Goal: Task Accomplishment & Management: Use online tool/utility

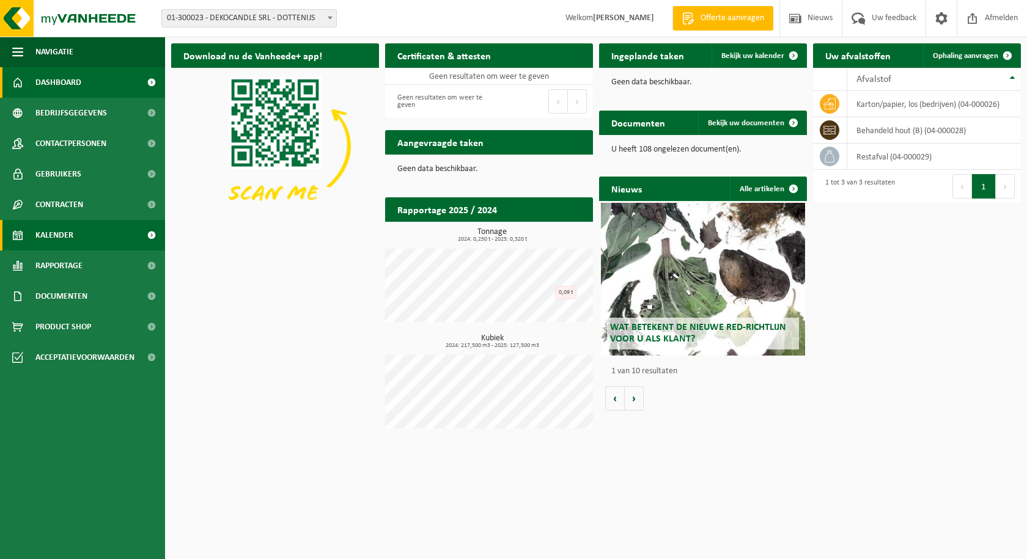
click at [55, 235] on span "Kalender" at bounding box center [54, 235] width 38 height 31
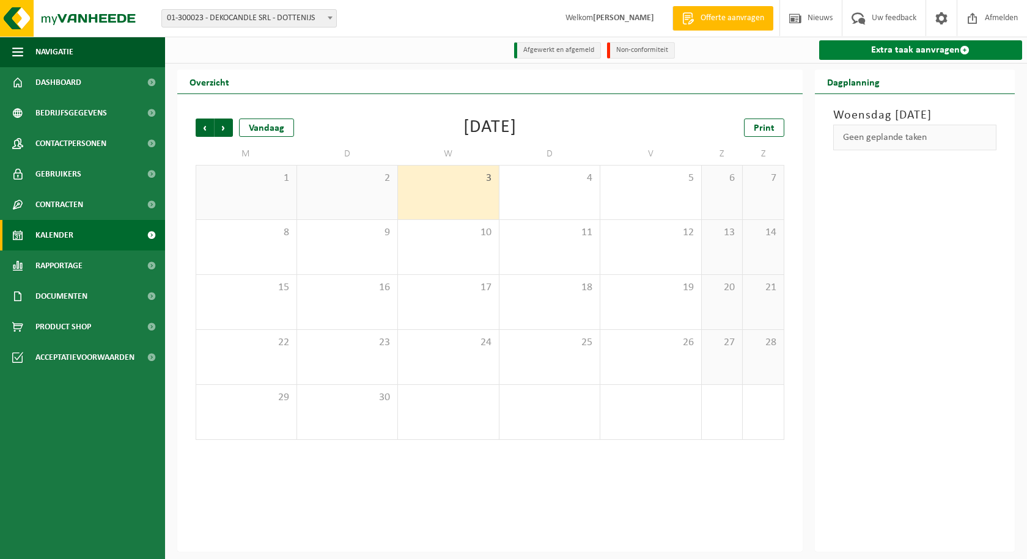
click at [895, 45] on link "Extra taak aanvragen" at bounding box center [921, 50] width 204 height 20
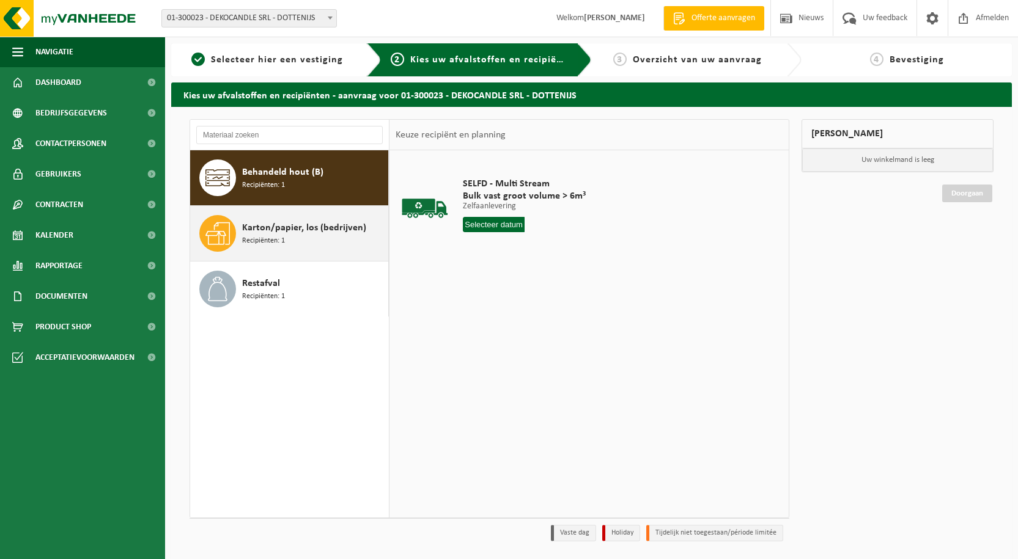
click at [285, 234] on span "Karton/papier, los (bedrijven)" at bounding box center [304, 228] width 124 height 15
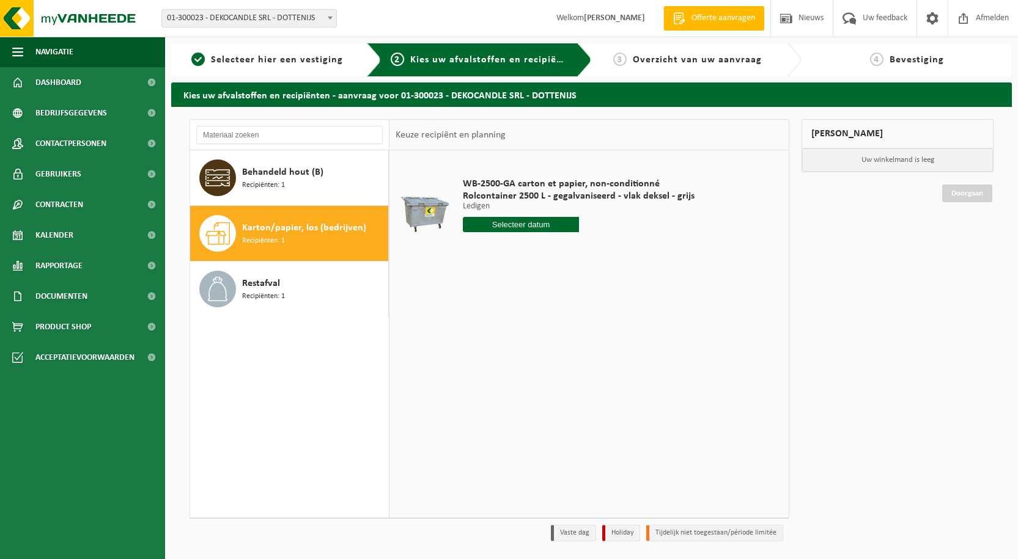
click at [471, 228] on input "text" at bounding box center [521, 224] width 116 height 15
click at [501, 224] on input "text" at bounding box center [521, 224] width 116 height 15
click at [519, 223] on input "text" at bounding box center [521, 224] width 116 height 15
click at [521, 226] on input "text" at bounding box center [521, 224] width 116 height 15
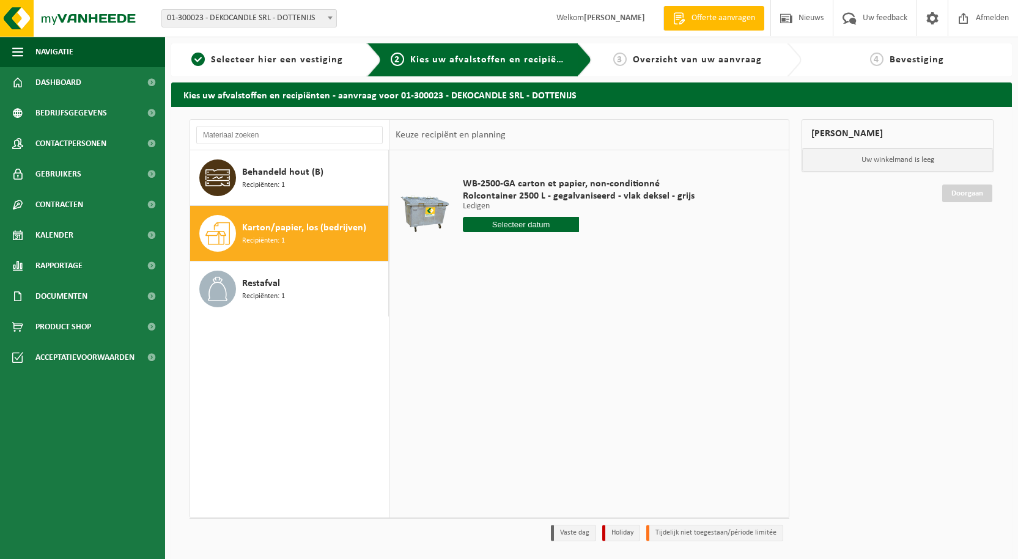
click at [521, 226] on input "text" at bounding box center [521, 224] width 116 height 15
click at [20, 18] on img at bounding box center [73, 18] width 147 height 37
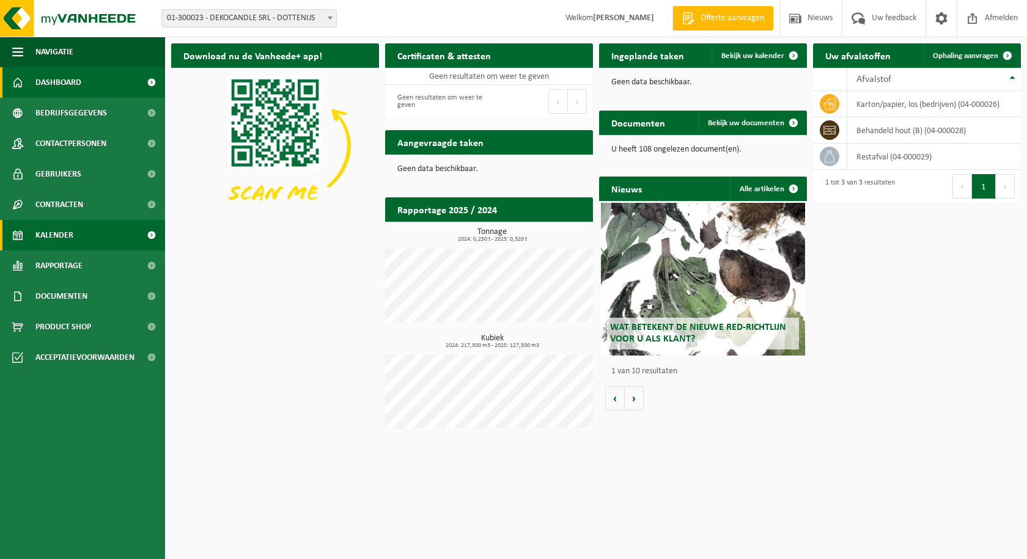
click at [48, 234] on span "Kalender" at bounding box center [54, 235] width 38 height 31
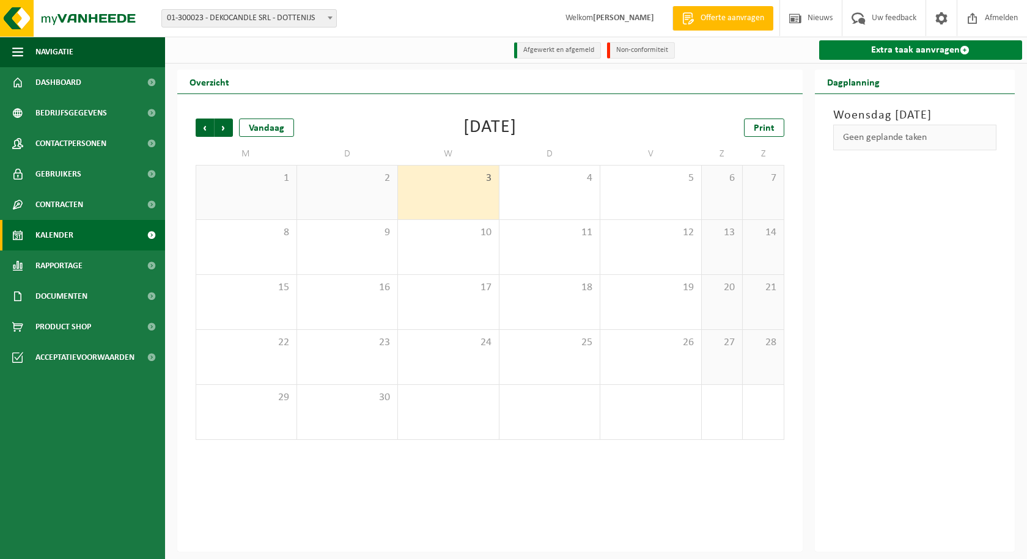
click at [881, 50] on link "Extra taak aanvragen" at bounding box center [921, 50] width 204 height 20
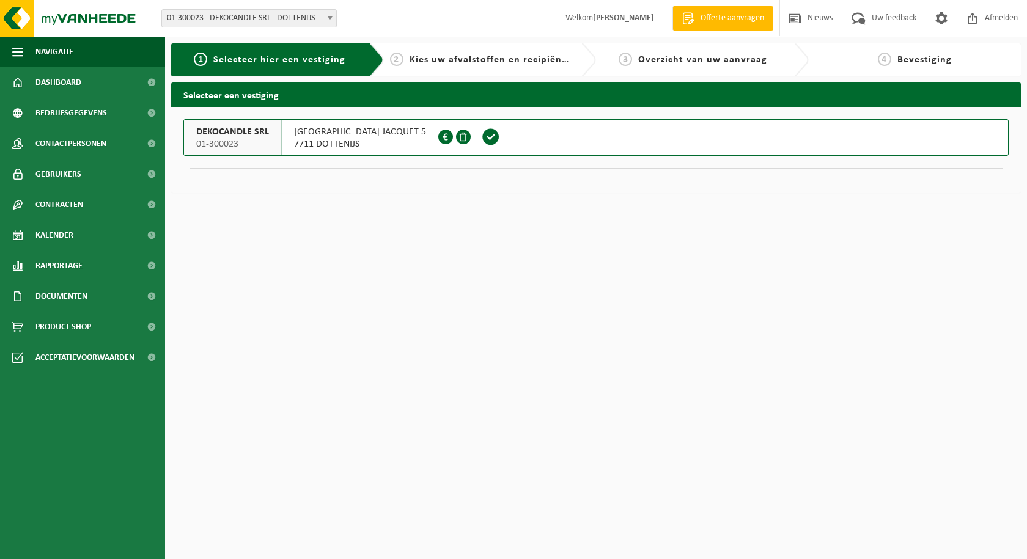
click at [482, 136] on span at bounding box center [491, 137] width 18 height 18
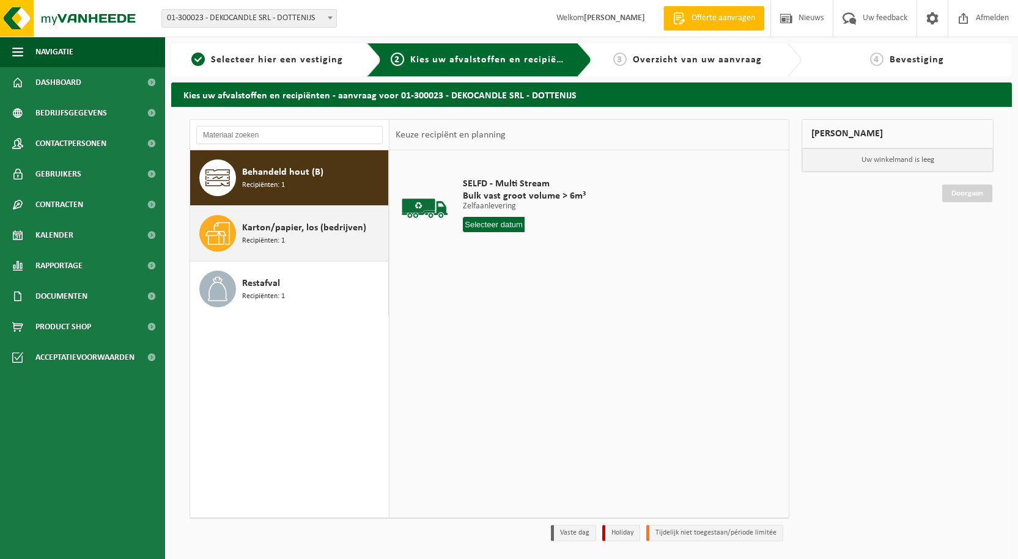
click at [257, 227] on span "Karton/papier, los (bedrijven)" at bounding box center [304, 228] width 124 height 15
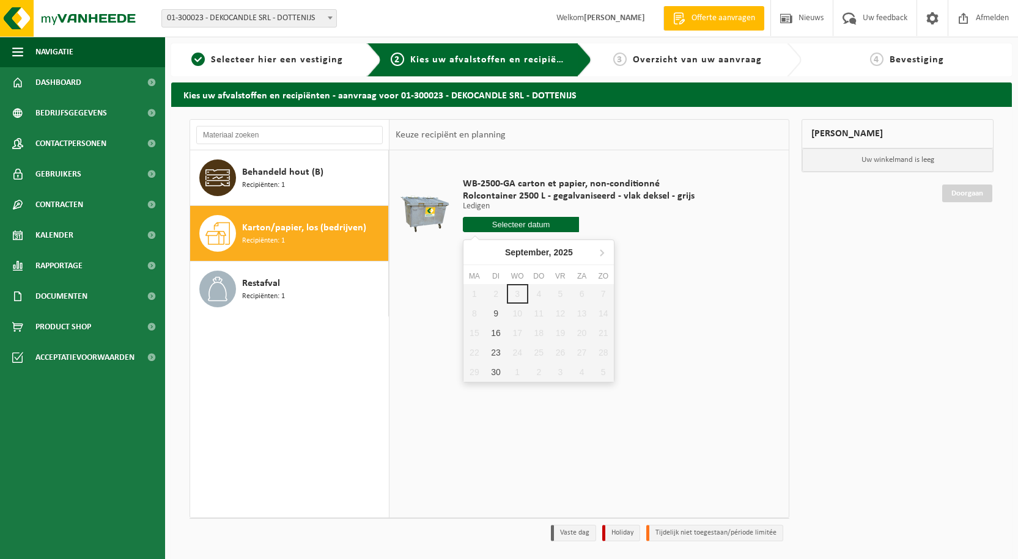
click at [491, 228] on input "text" at bounding box center [521, 224] width 116 height 15
click at [495, 314] on div "9" at bounding box center [495, 314] width 21 height 20
type input "Van [DATE]"
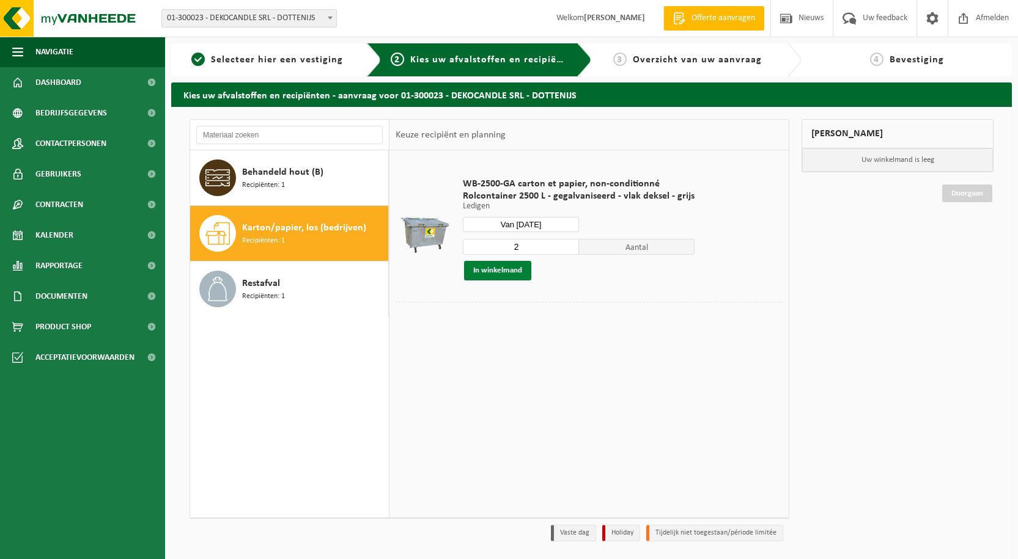
click at [504, 271] on button "In winkelmand" at bounding box center [497, 271] width 67 height 20
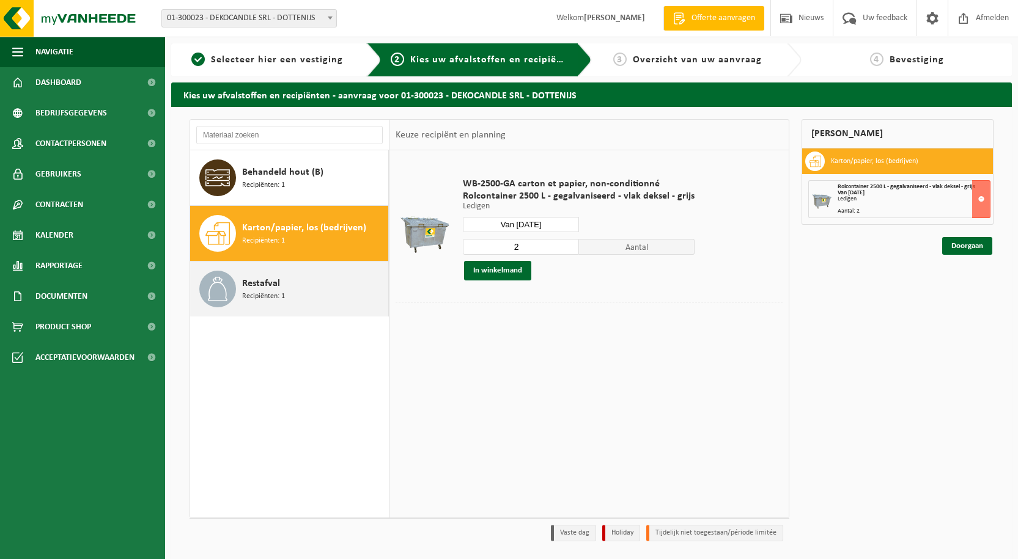
click at [243, 277] on span "Restafval" at bounding box center [261, 283] width 38 height 15
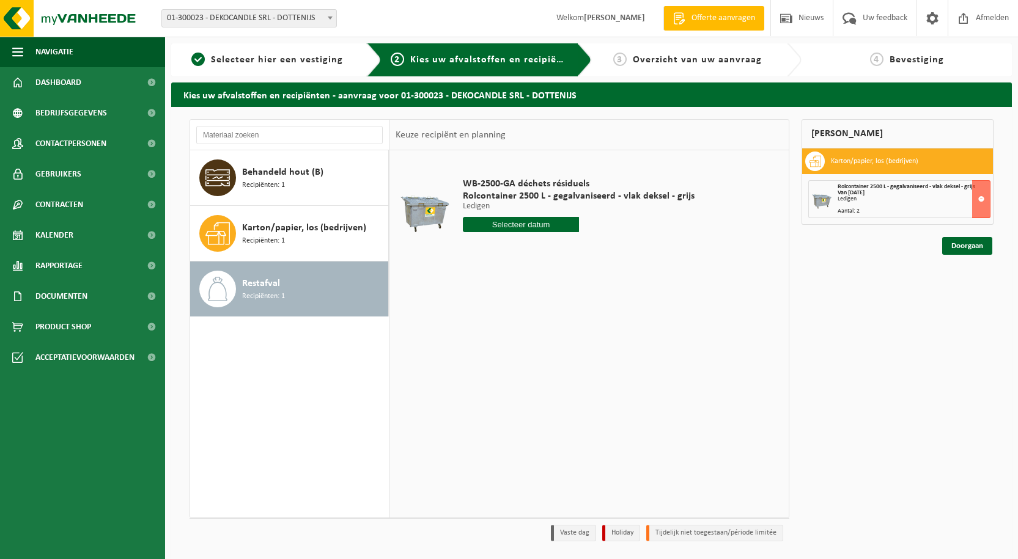
click at [516, 218] on input "text" at bounding box center [521, 224] width 116 height 15
click at [516, 314] on div "10" at bounding box center [517, 314] width 21 height 20
type input "Van [DATE]"
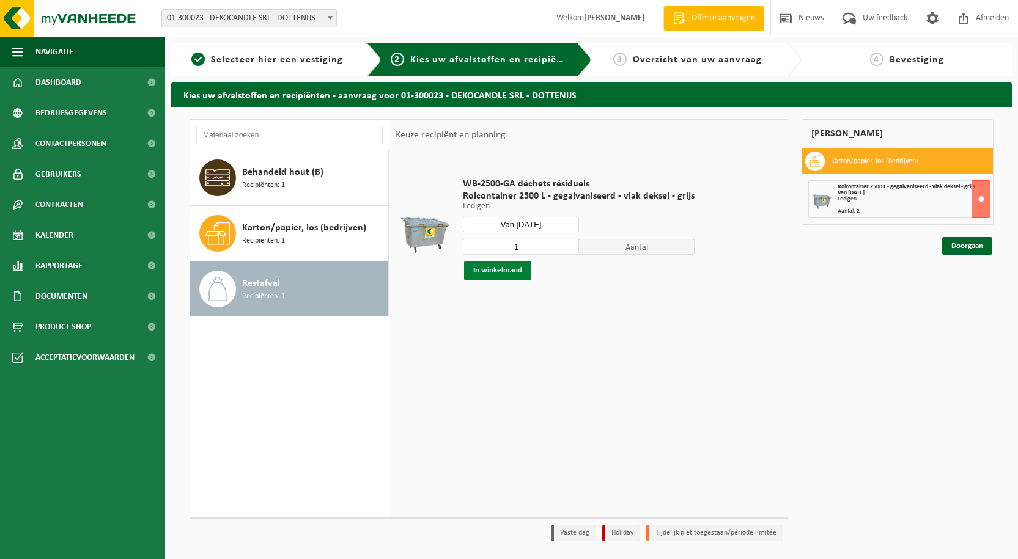
click at [507, 268] on button "In winkelmand" at bounding box center [497, 271] width 67 height 20
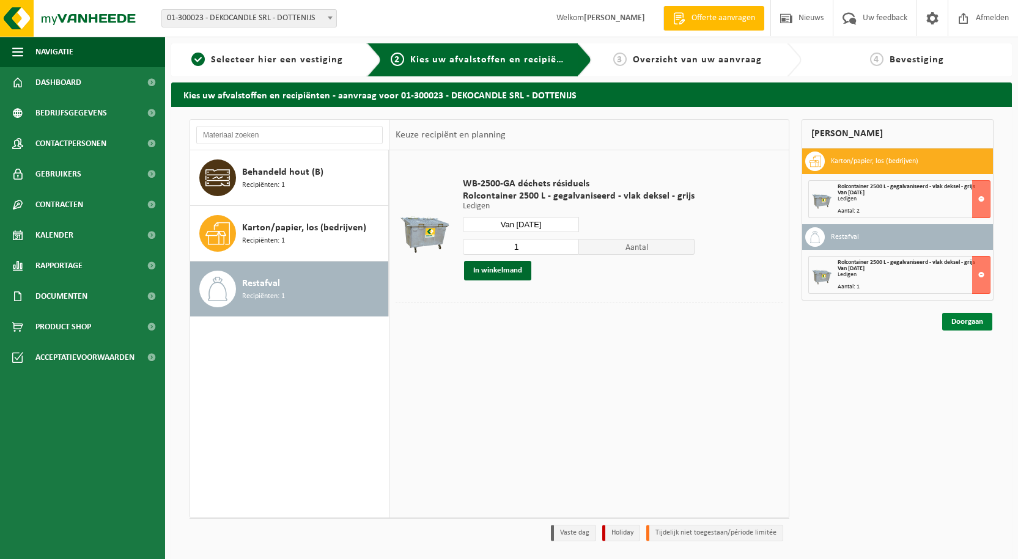
click at [951, 325] on link "Doorgaan" at bounding box center [967, 322] width 50 height 18
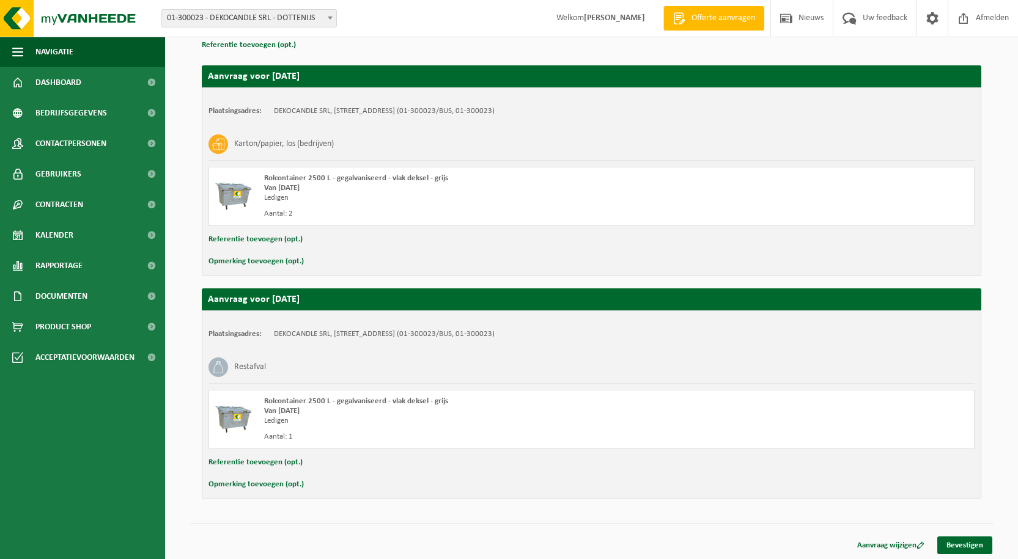
scroll to position [125, 0]
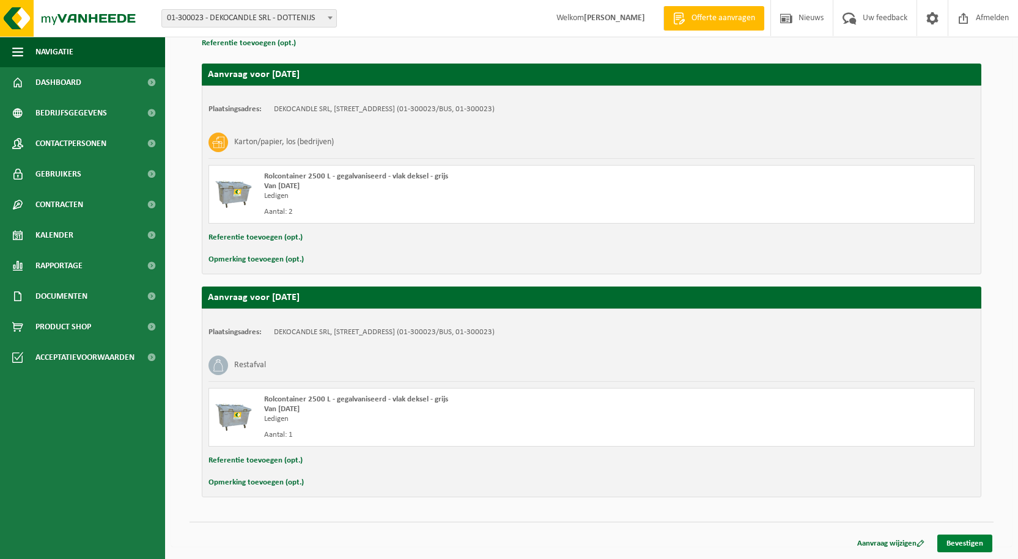
click at [971, 542] on link "Bevestigen" at bounding box center [964, 544] width 55 height 18
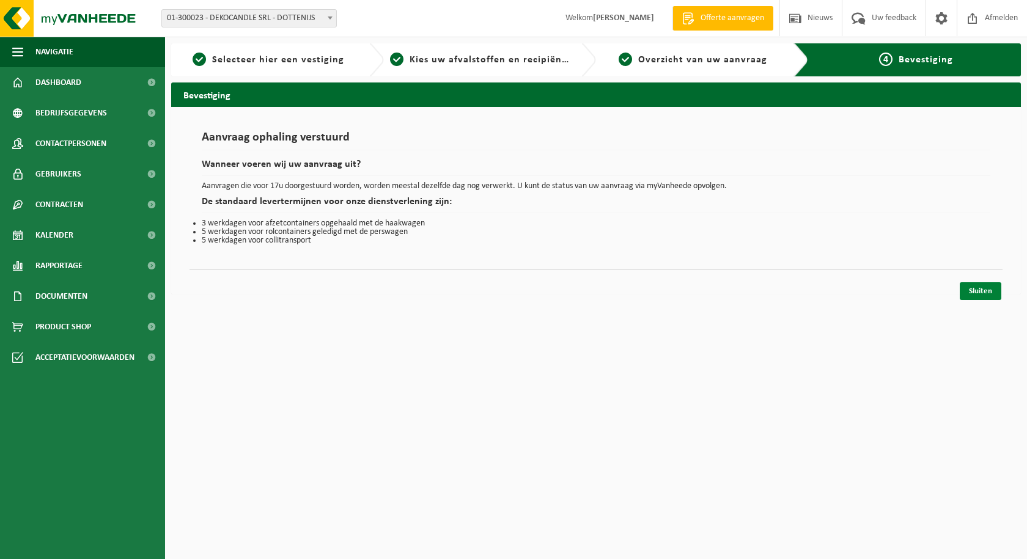
click at [974, 296] on link "Sluiten" at bounding box center [981, 291] width 42 height 18
